Goal: Use online tool/utility: Utilize a website feature to perform a specific function

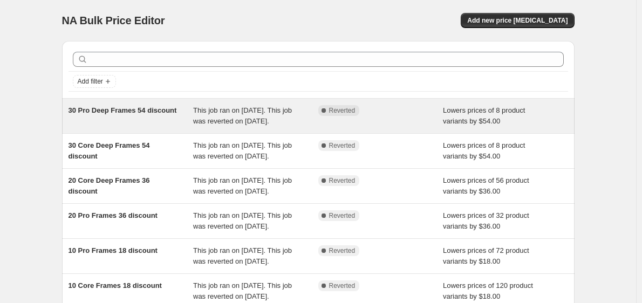
click at [233, 127] on div "This job ran on [DATE]. This job was reverted on [DATE]." at bounding box center [255, 116] width 125 height 22
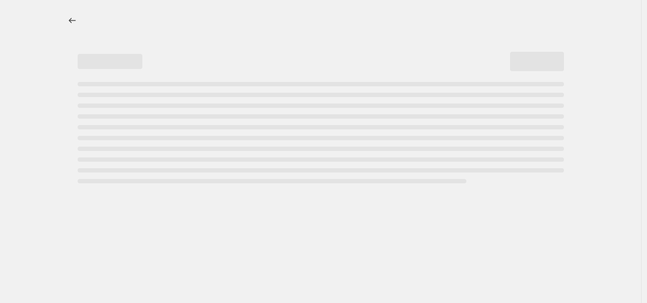
select select "by"
select select "title"
select select "contains"
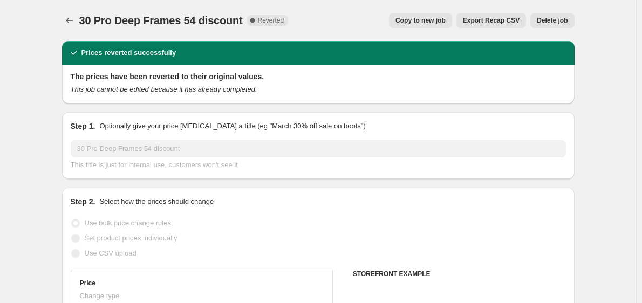
select select "tag"
click at [424, 25] on button "Copy to new job" at bounding box center [420, 20] width 63 height 15
select select "by"
select select "tag"
select select "title"
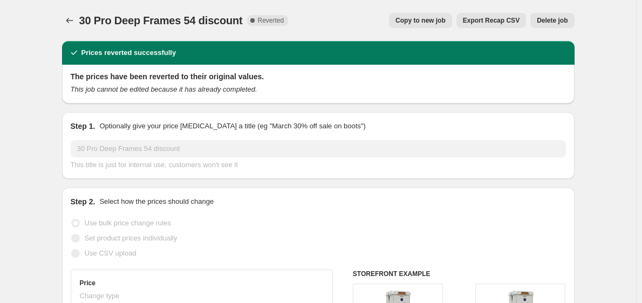
select select "contains"
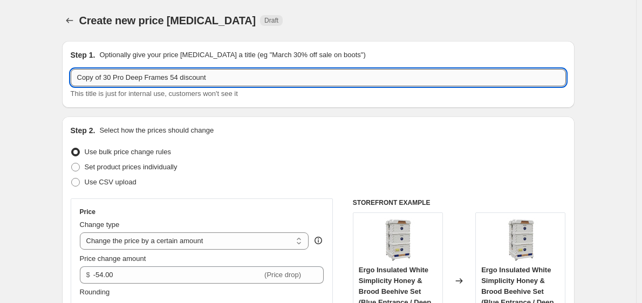
click at [291, 73] on input "Copy of 30 Pro Deep Frames 54 discount" at bounding box center [318, 77] width 495 height 17
type input "Copy of 30 Pro Deep Frames 54 discount / 2"
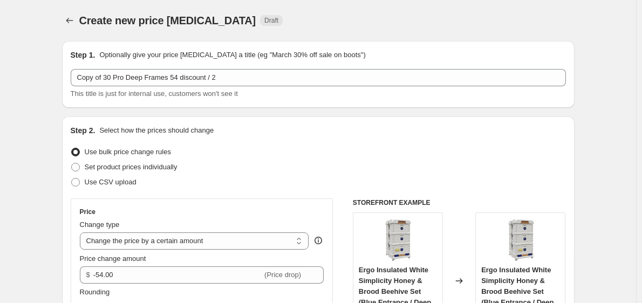
click at [413, 14] on div "Create new price change job Draft" at bounding box center [318, 20] width 512 height 15
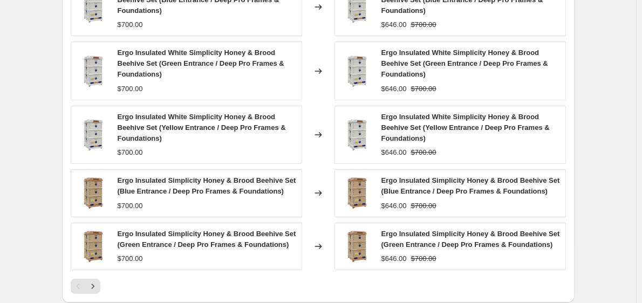
scroll to position [970, 0]
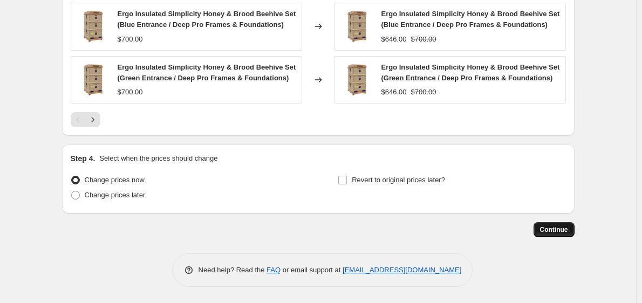
click at [549, 226] on span "Continue" at bounding box center [554, 229] width 28 height 9
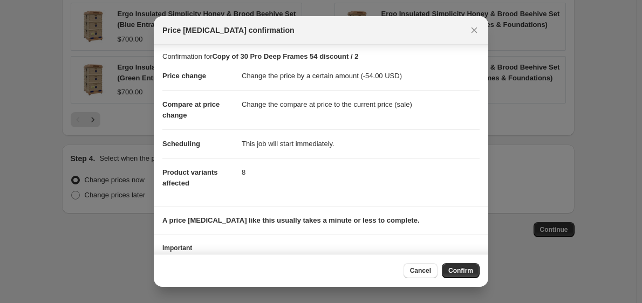
scroll to position [3, 0]
click at [459, 275] on button "Confirm" at bounding box center [461, 270] width 38 height 15
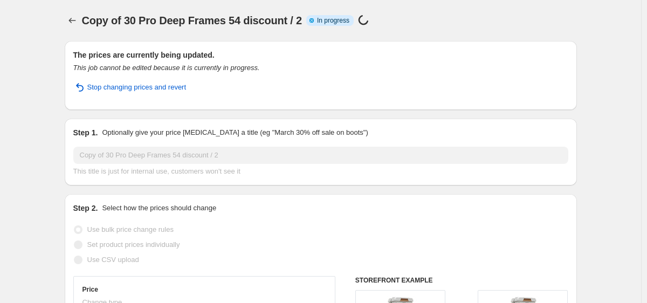
select select "by"
select select "tag"
select select "title"
select select "contains"
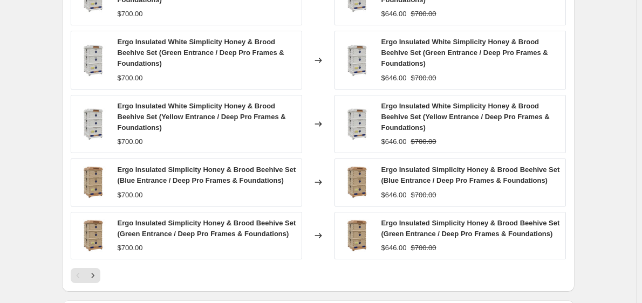
scroll to position [917, 0]
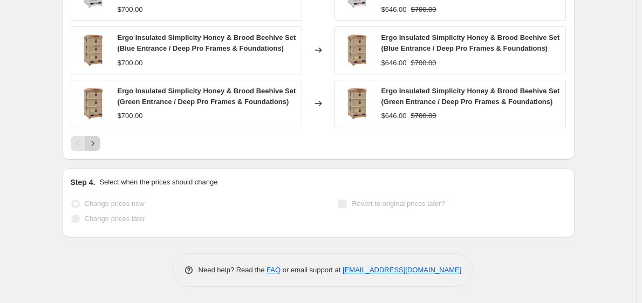
click at [97, 142] on icon "Next" at bounding box center [92, 143] width 11 height 11
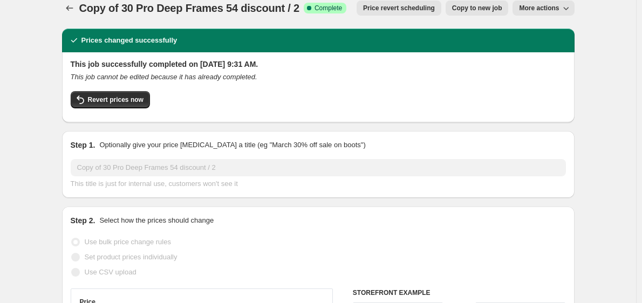
scroll to position [0, 0]
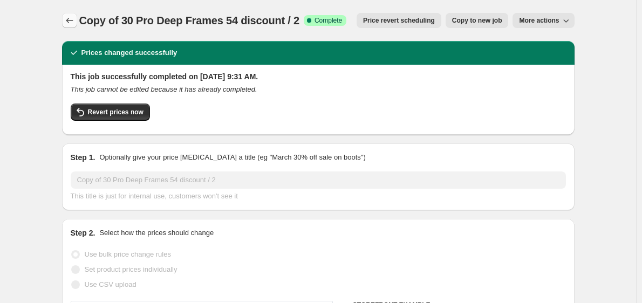
click at [75, 22] on icon "Price change jobs" at bounding box center [69, 20] width 11 height 11
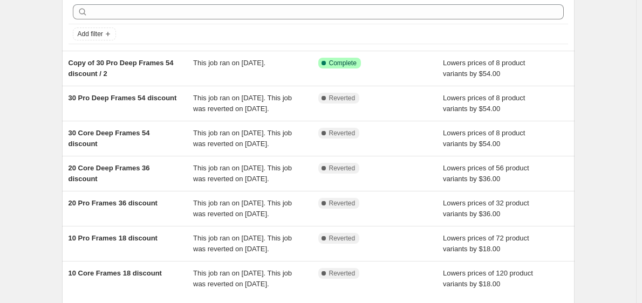
scroll to position [54, 0]
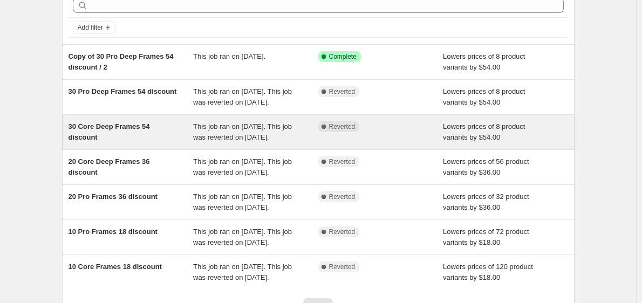
click at [376, 132] on div "Complete Reverted" at bounding box center [372, 126] width 109 height 11
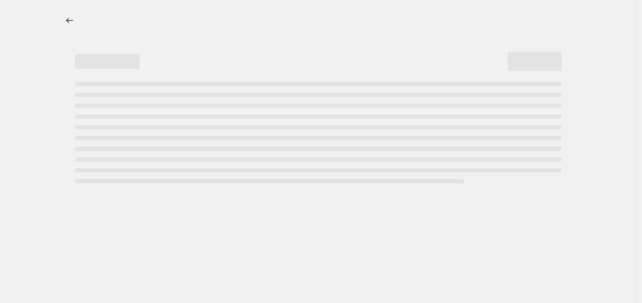
select select "by"
select select "tag"
select select "title"
select select "contains"
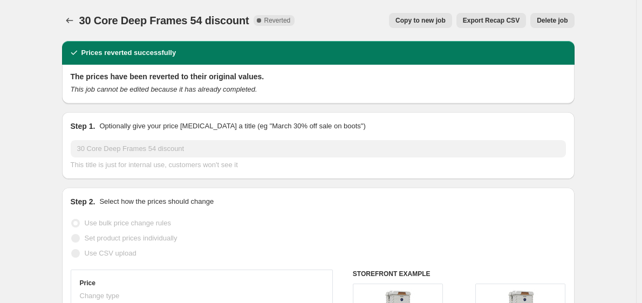
click at [445, 24] on span "Copy to new job" at bounding box center [420, 20] width 50 height 9
select select "by"
select select "tag"
select select "title"
select select "contains"
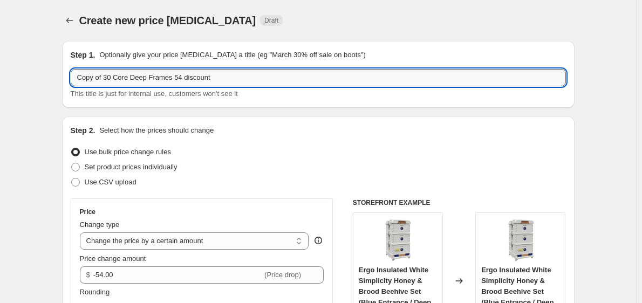
click at [320, 76] on input "Copy of 30 Core Deep Frames 54 discount" at bounding box center [318, 77] width 495 height 17
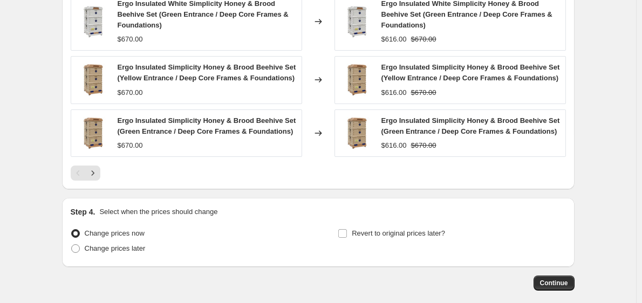
scroll to position [917, 0]
type input "Copy of 30 Core Deep Frames 54 discount / 2"
click at [566, 280] on span "Continue" at bounding box center [554, 282] width 28 height 9
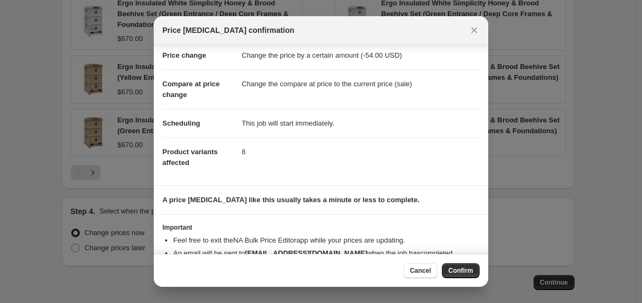
scroll to position [51, 0]
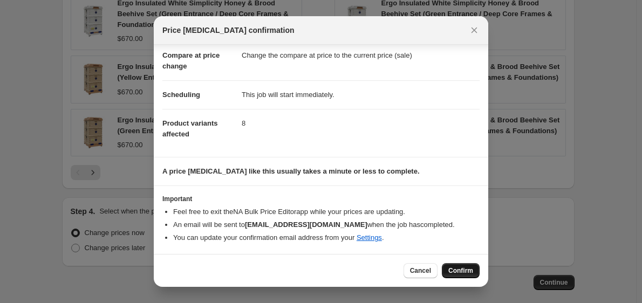
click at [470, 270] on span "Confirm" at bounding box center [460, 270] width 25 height 9
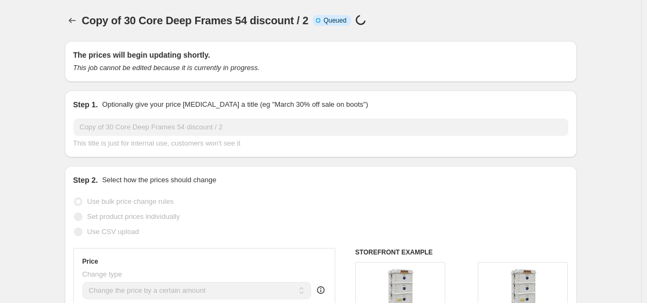
select select "by"
select select "tag"
select select "title"
select select "contains"
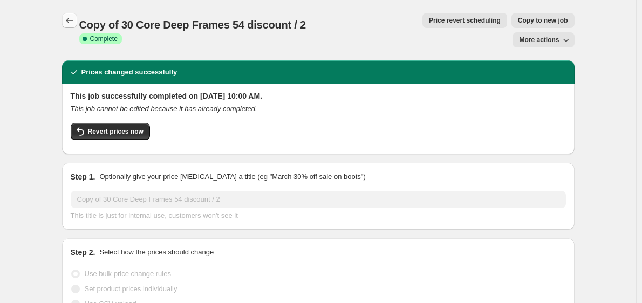
click at [68, 22] on icon "Price change jobs" at bounding box center [69, 20] width 11 height 11
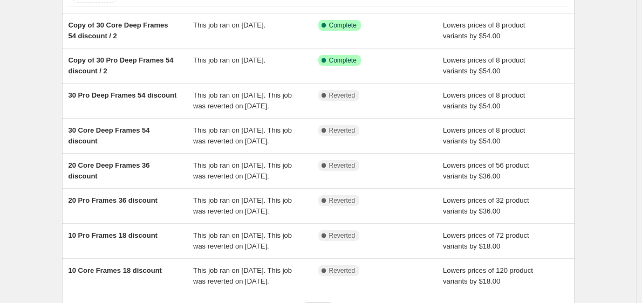
scroll to position [85, 0]
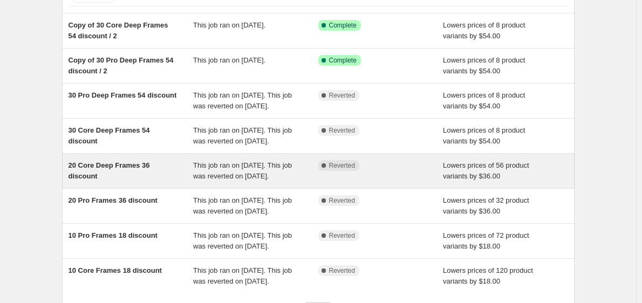
click at [301, 182] on div "This job ran on August 22, 2025. This job was reverted on August 22, 2025." at bounding box center [255, 171] width 125 height 22
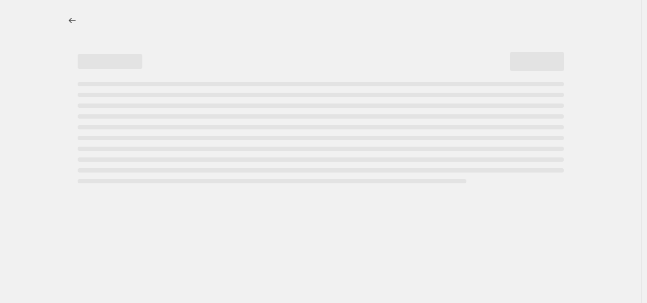
select select "by"
select select "tag"
select select "title"
select select "contains"
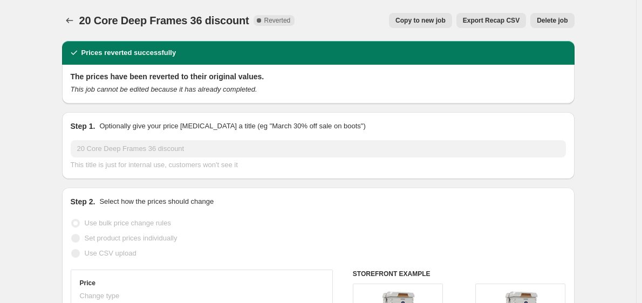
click at [438, 24] on span "Copy to new job" at bounding box center [420, 20] width 50 height 9
select select "by"
select select "tag"
select select "title"
select select "contains"
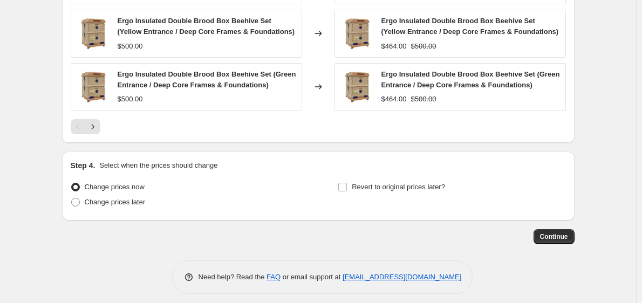
scroll to position [938, 0]
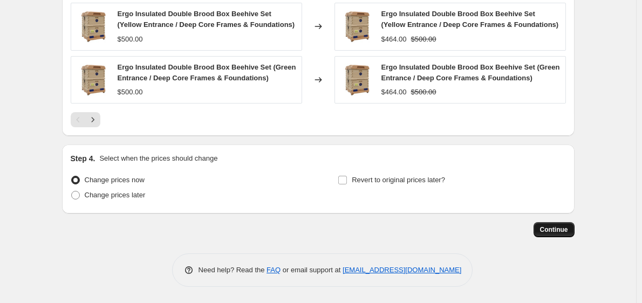
click at [550, 228] on span "Continue" at bounding box center [554, 229] width 28 height 9
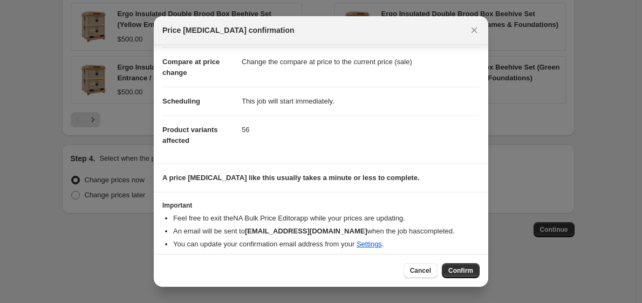
scroll to position [51, 0]
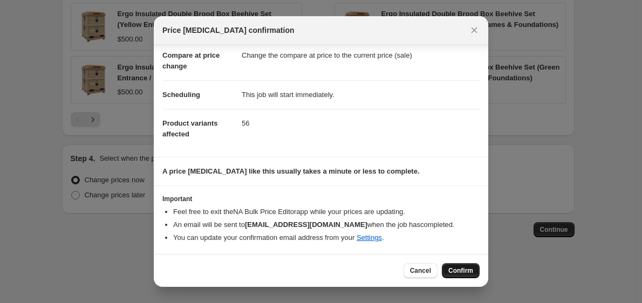
click at [457, 271] on span "Confirm" at bounding box center [460, 270] width 25 height 9
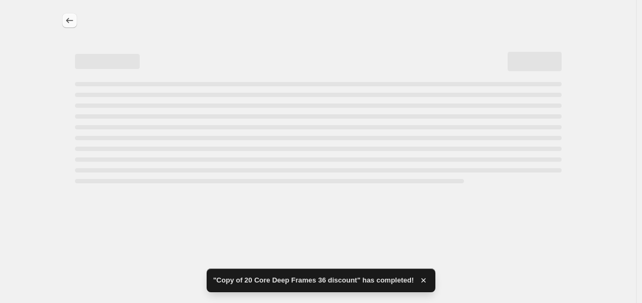
select select "by"
select select "tag"
select select "title"
select select "contains"
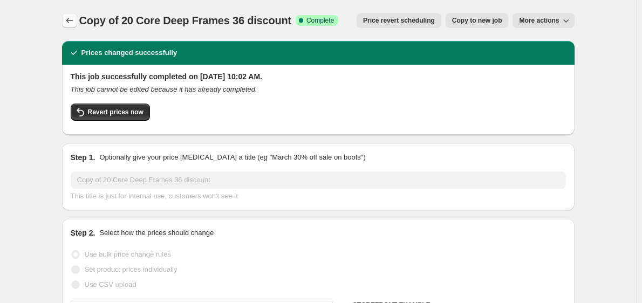
click at [70, 15] on button "Price change jobs" at bounding box center [69, 20] width 15 height 15
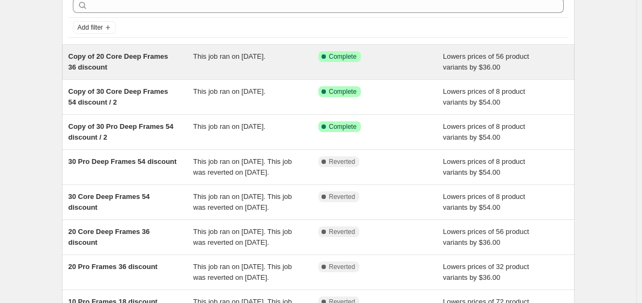
scroll to position [162, 0]
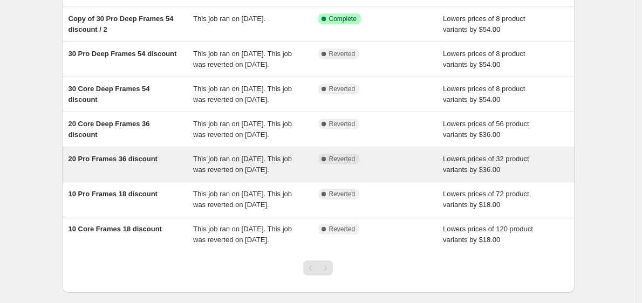
click at [179, 175] on div "20 Pro Frames 36 discount" at bounding box center [130, 165] width 125 height 22
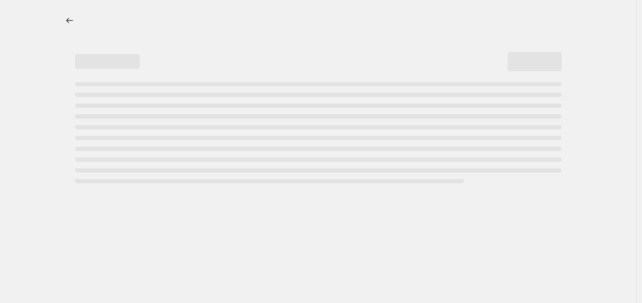
select select "by"
select select "tag"
select select "title"
select select "contains"
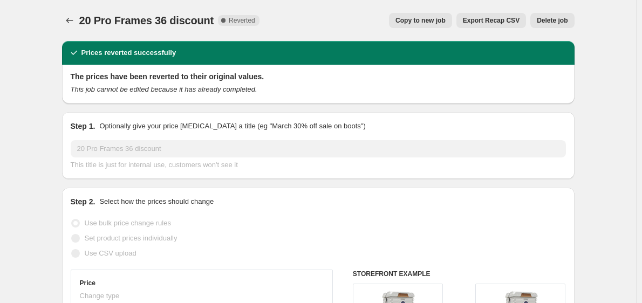
click at [422, 19] on span "Copy to new job" at bounding box center [420, 20] width 50 height 9
select select "by"
select select "tag"
select select "title"
select select "contains"
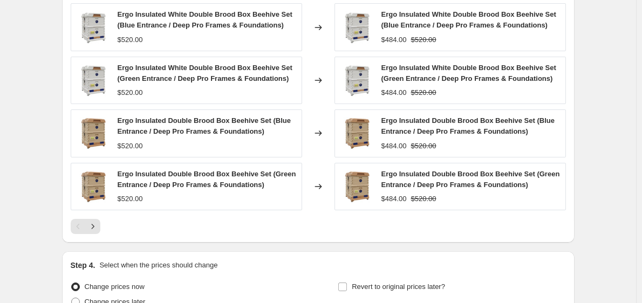
scroll to position [938, 0]
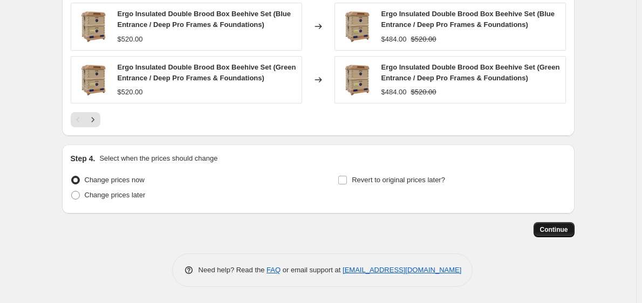
click at [563, 232] on span "Continue" at bounding box center [554, 229] width 28 height 9
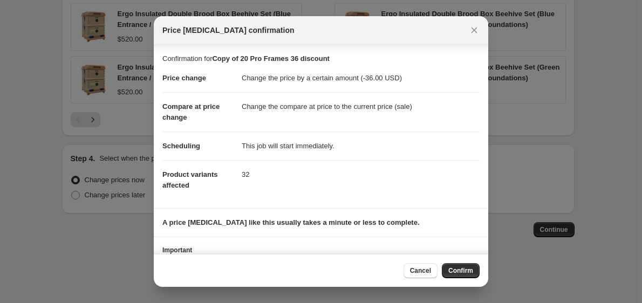
scroll to position [51, 0]
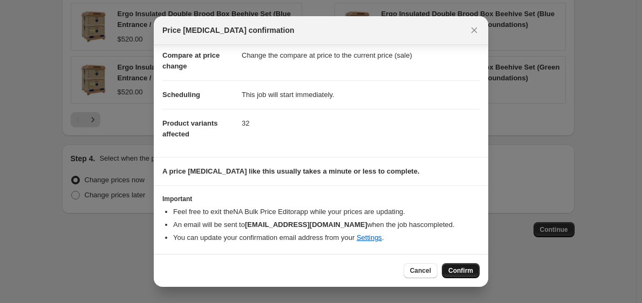
click at [467, 269] on span "Confirm" at bounding box center [460, 270] width 25 height 9
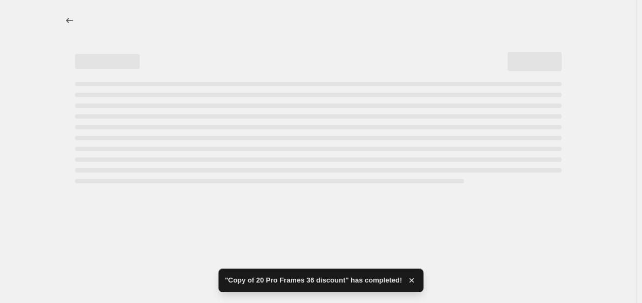
select select "by"
select select "tag"
select select "title"
select select "contains"
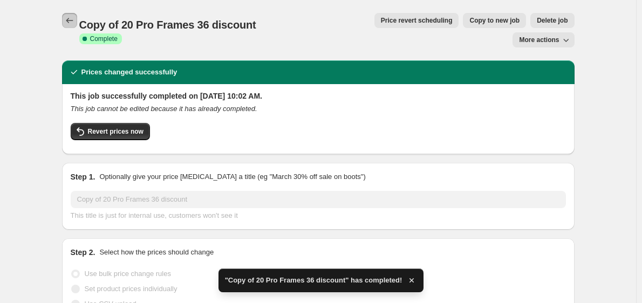
click at [71, 21] on icon "Price change jobs" at bounding box center [69, 20] width 11 height 11
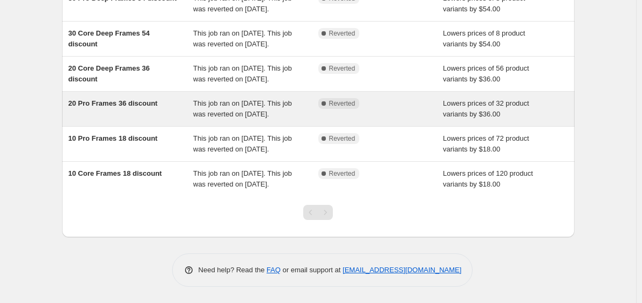
scroll to position [317, 0]
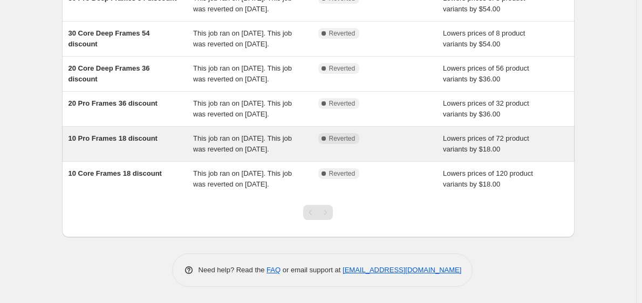
click at [154, 134] on div "10 Pro Frames 18 discount" at bounding box center [130, 144] width 125 height 22
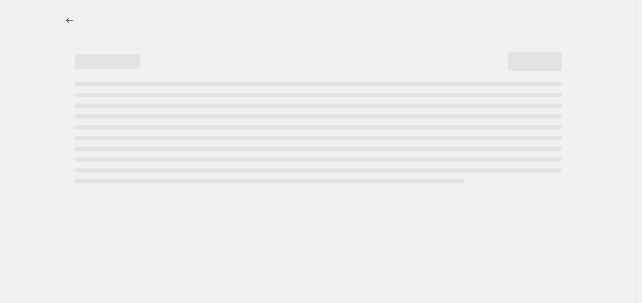
select select "by"
select select "tag"
select select "title"
select select "contains"
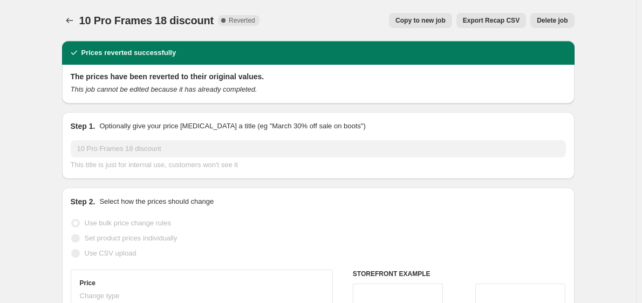
click at [444, 26] on button "Copy to new job" at bounding box center [420, 20] width 63 height 15
select select "by"
select select "tag"
select select "title"
select select "contains"
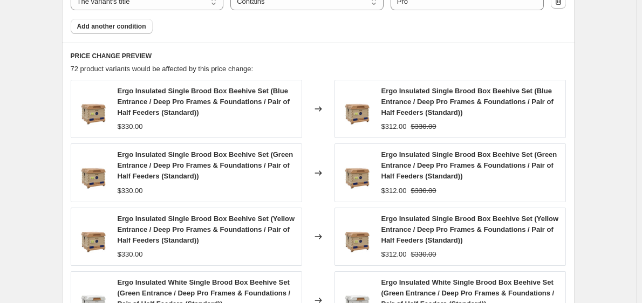
scroll to position [992, 0]
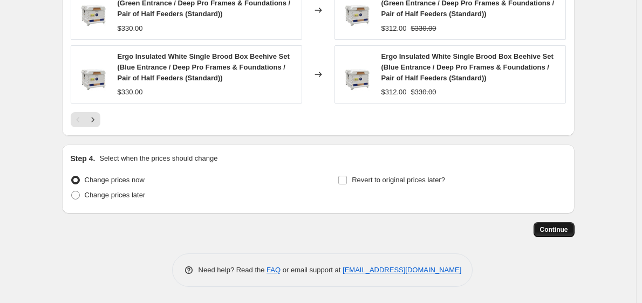
click at [557, 231] on span "Continue" at bounding box center [554, 229] width 28 height 9
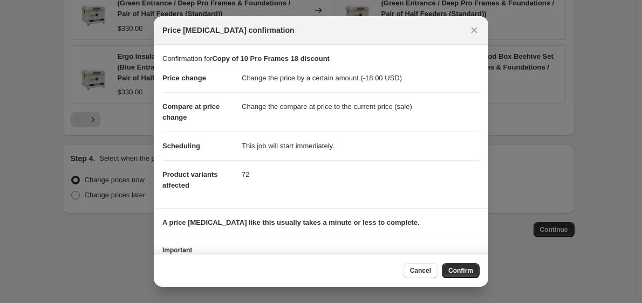
scroll to position [51, 0]
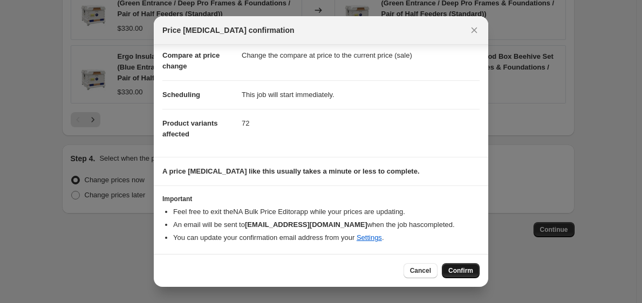
click at [466, 271] on span "Confirm" at bounding box center [460, 270] width 25 height 9
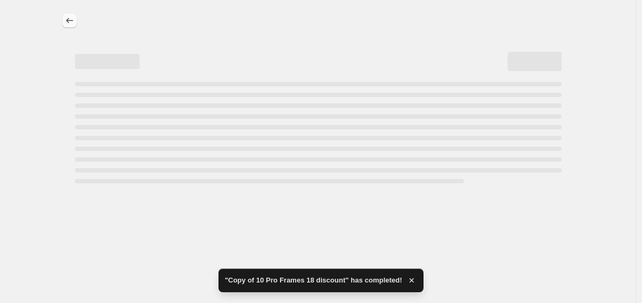
select select "by"
select select "tag"
select select "title"
select select "contains"
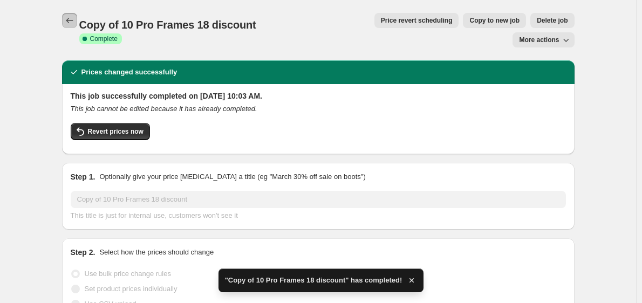
click at [72, 22] on icon "Price change jobs" at bounding box center [69, 20] width 11 height 11
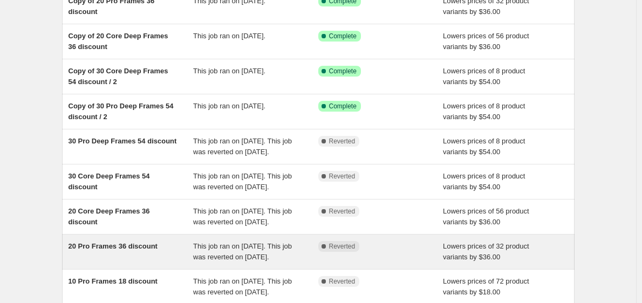
scroll to position [306, 0]
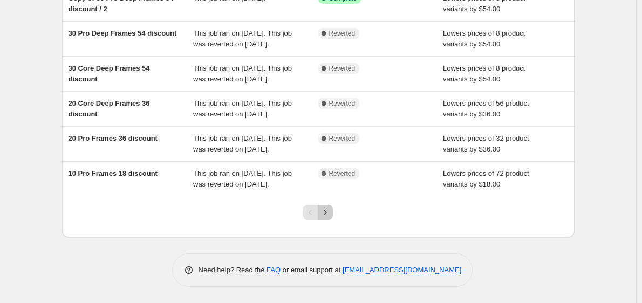
click at [330, 215] on icon "Next" at bounding box center [325, 212] width 11 height 11
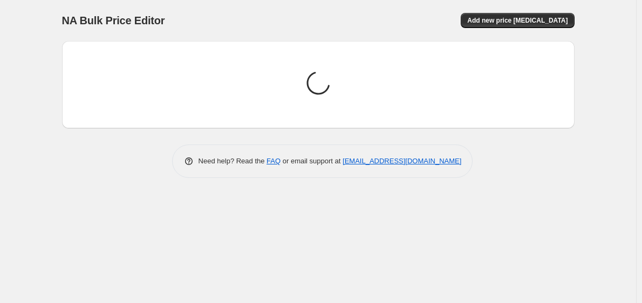
scroll to position [0, 0]
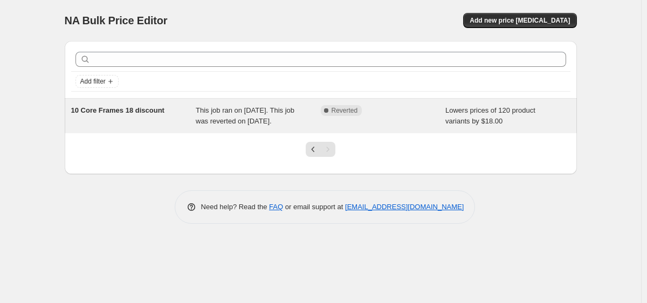
click at [164, 110] on div "10 Core Frames 18 discount" at bounding box center [133, 116] width 125 height 22
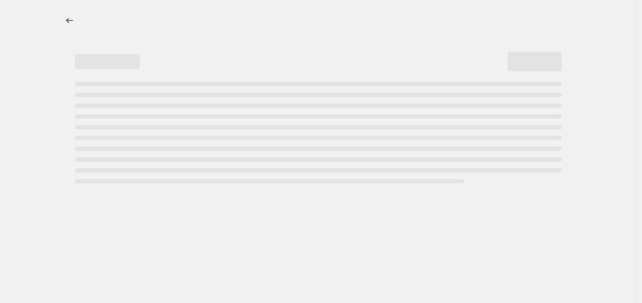
select select "by"
select select "tag"
select select "title"
select select "contains"
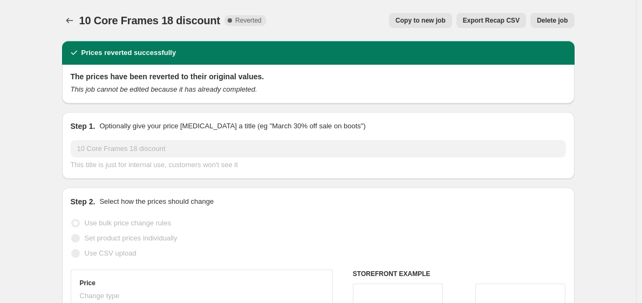
click at [445, 20] on span "Copy to new job" at bounding box center [420, 20] width 50 height 9
select select "by"
select select "tag"
select select "title"
select select "contains"
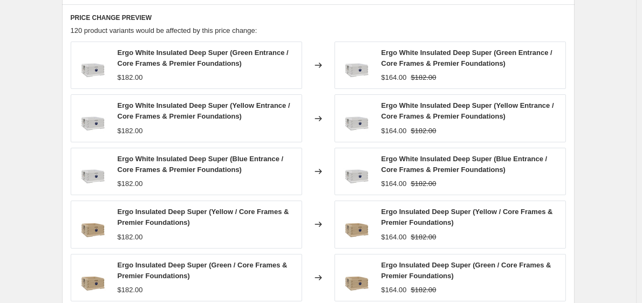
scroll to position [938, 0]
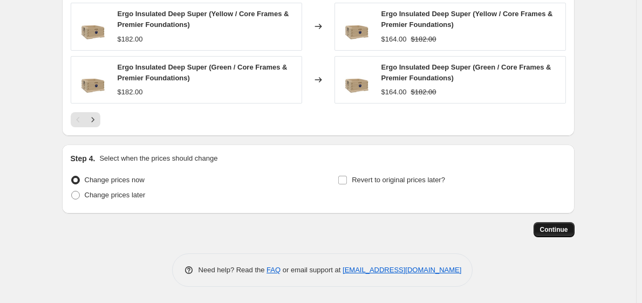
click at [565, 236] on button "Continue" at bounding box center [553, 229] width 41 height 15
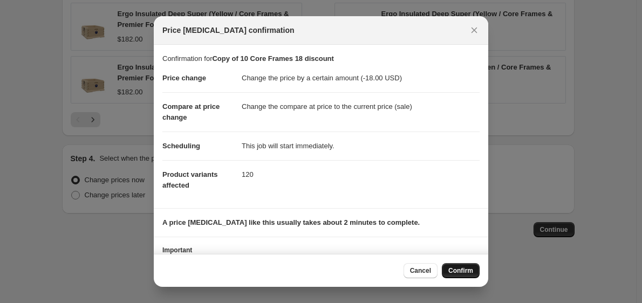
click at [456, 266] on button "Confirm" at bounding box center [461, 270] width 38 height 15
